Goal: Information Seeking & Learning: Learn about a topic

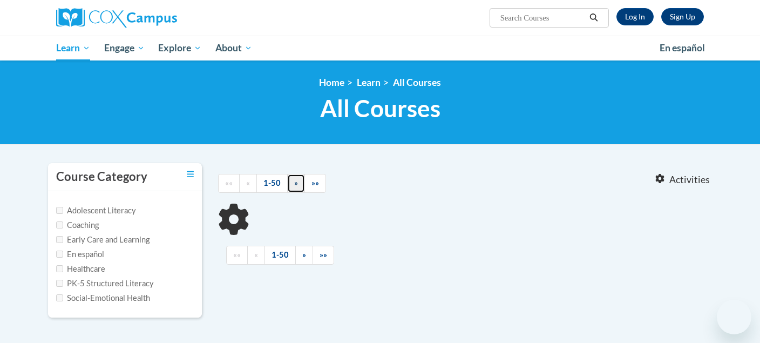
click at [294, 180] on span "»" at bounding box center [296, 182] width 4 height 9
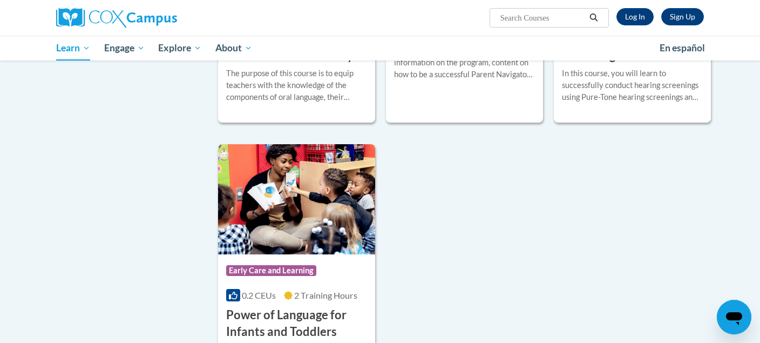
scroll to position [2492, 0]
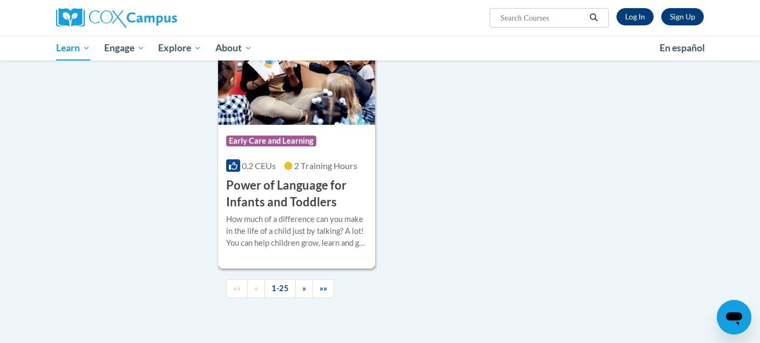
click at [302, 200] on h3 "Power of Language for Infants and Toddlers" at bounding box center [296, 193] width 141 height 33
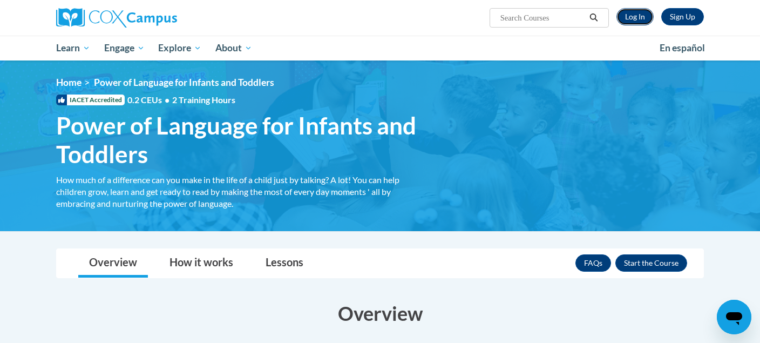
click at [639, 11] on link "Log In" at bounding box center [634, 16] width 37 height 17
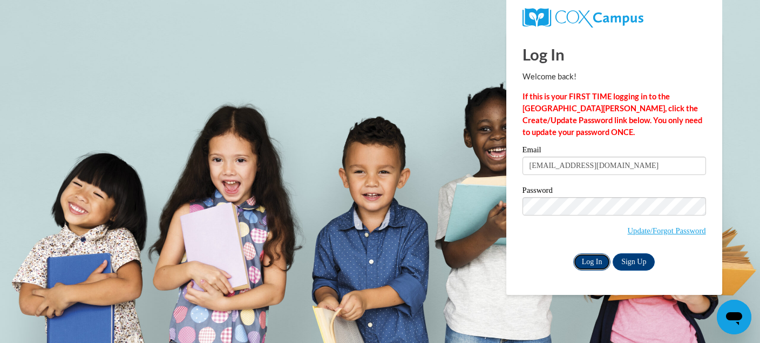
click at [587, 262] on input "Log In" at bounding box center [592, 261] width 38 height 17
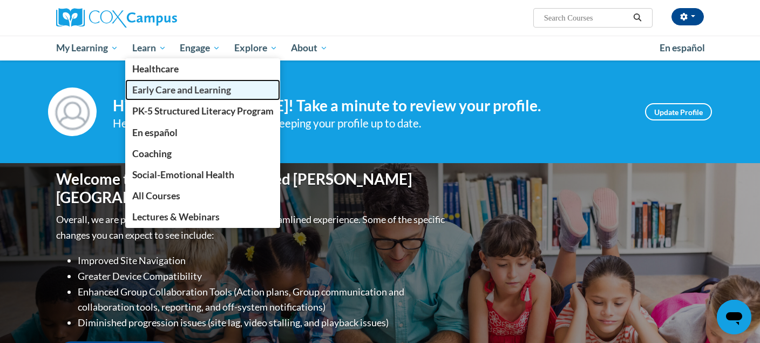
click at [165, 87] on span "Early Care and Learning" at bounding box center [181, 89] width 99 height 11
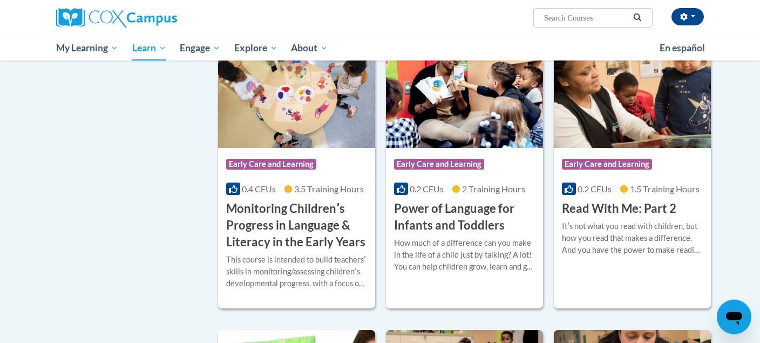
scroll to position [905, 0]
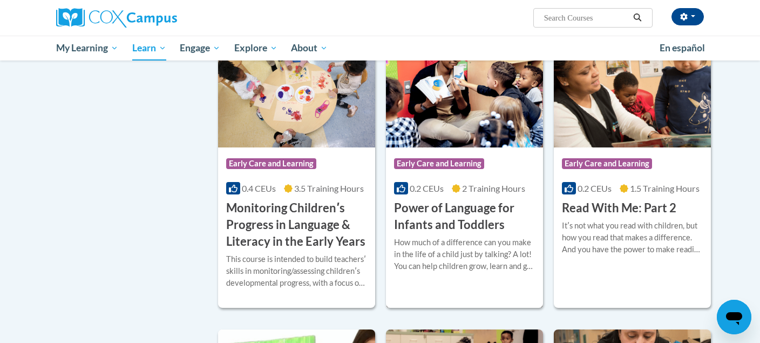
click at [477, 140] on img at bounding box center [464, 92] width 157 height 110
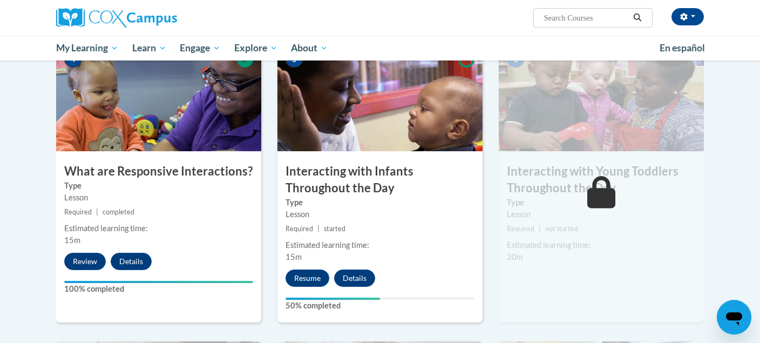
scroll to position [536, 0]
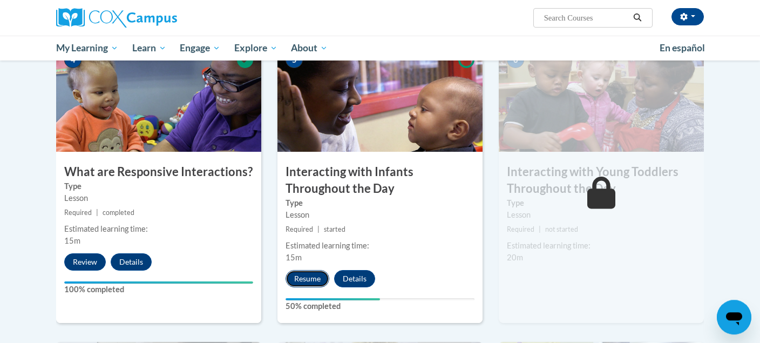
click at [301, 270] on button "Resume" at bounding box center [307, 278] width 44 height 17
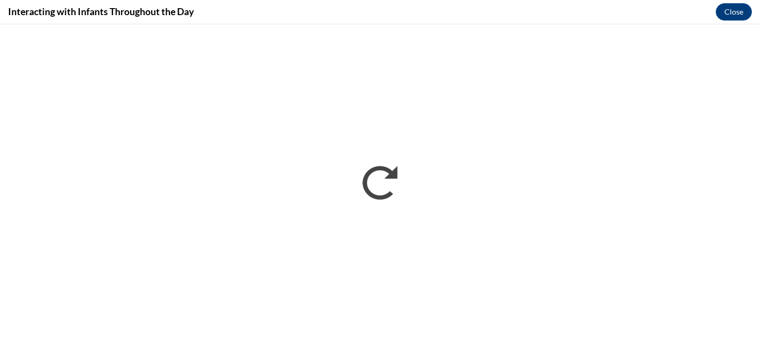
scroll to position [0, 0]
